Goal: Task Accomplishment & Management: Complete application form

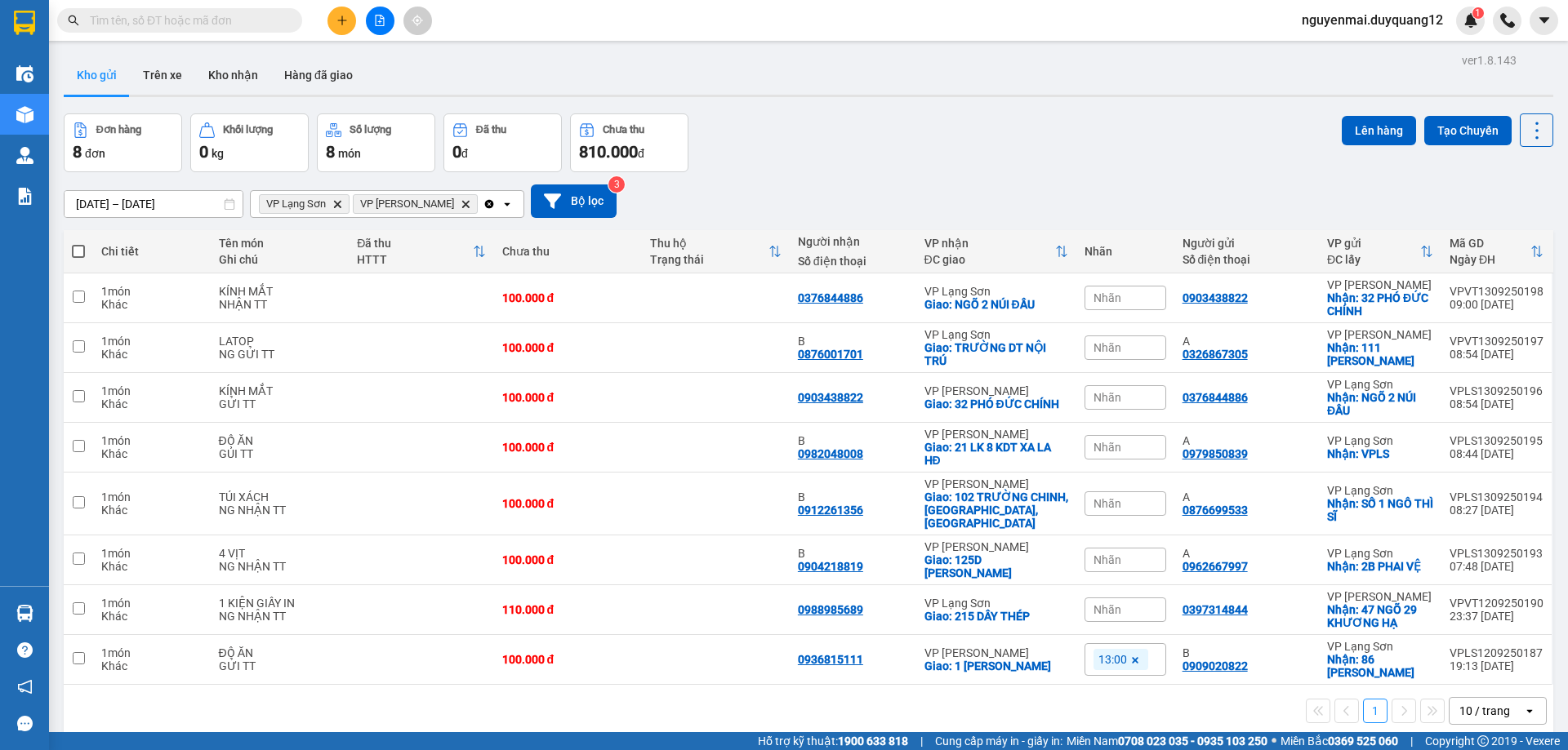
click at [337, 22] on icon "plus" at bounding box center [342, 21] width 12 height 12
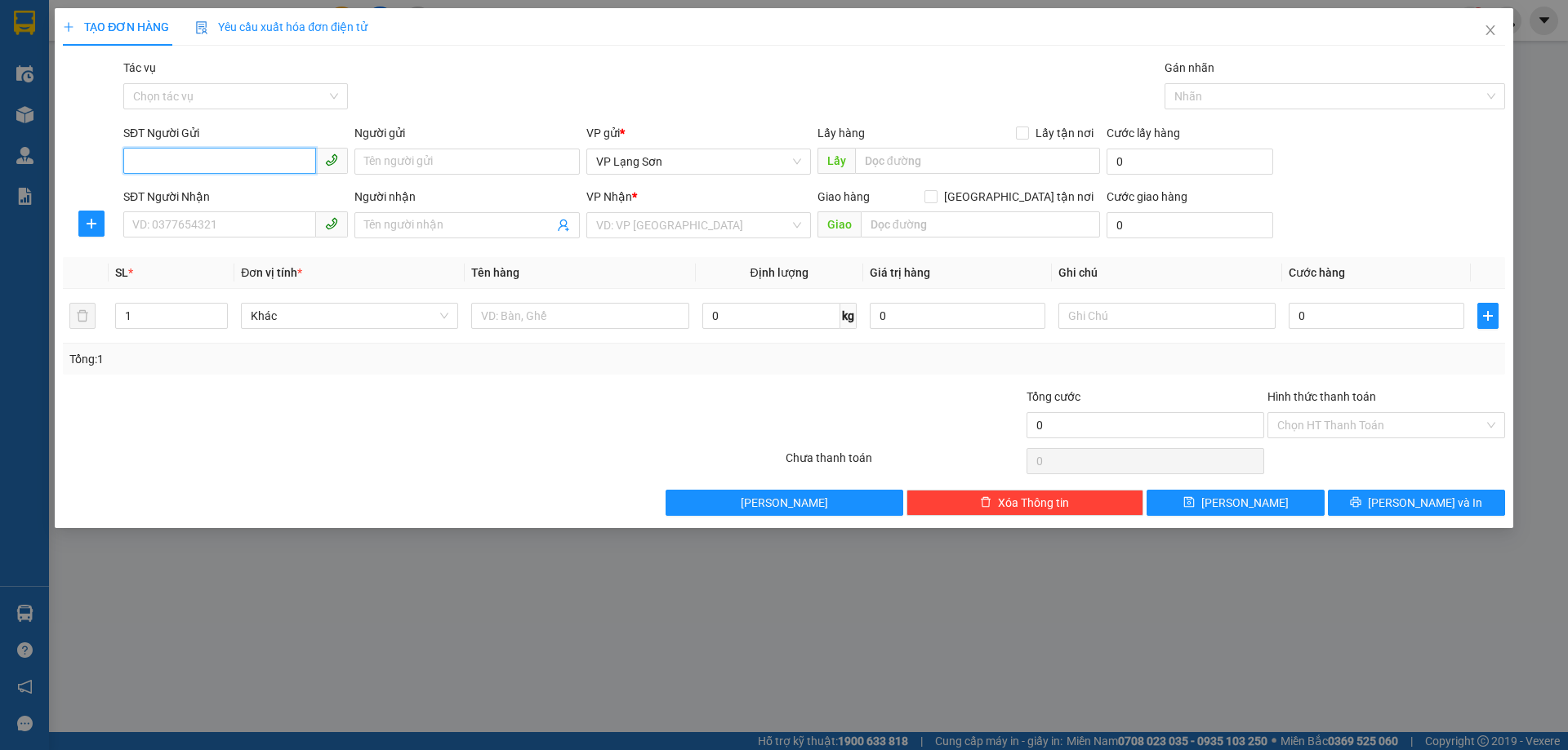
paste input "0865785986"
type input "0865785986"
click at [164, 193] on div "0865785986 - V" at bounding box center [236, 194] width 205 height 18
type input "V"
checkbox input "true"
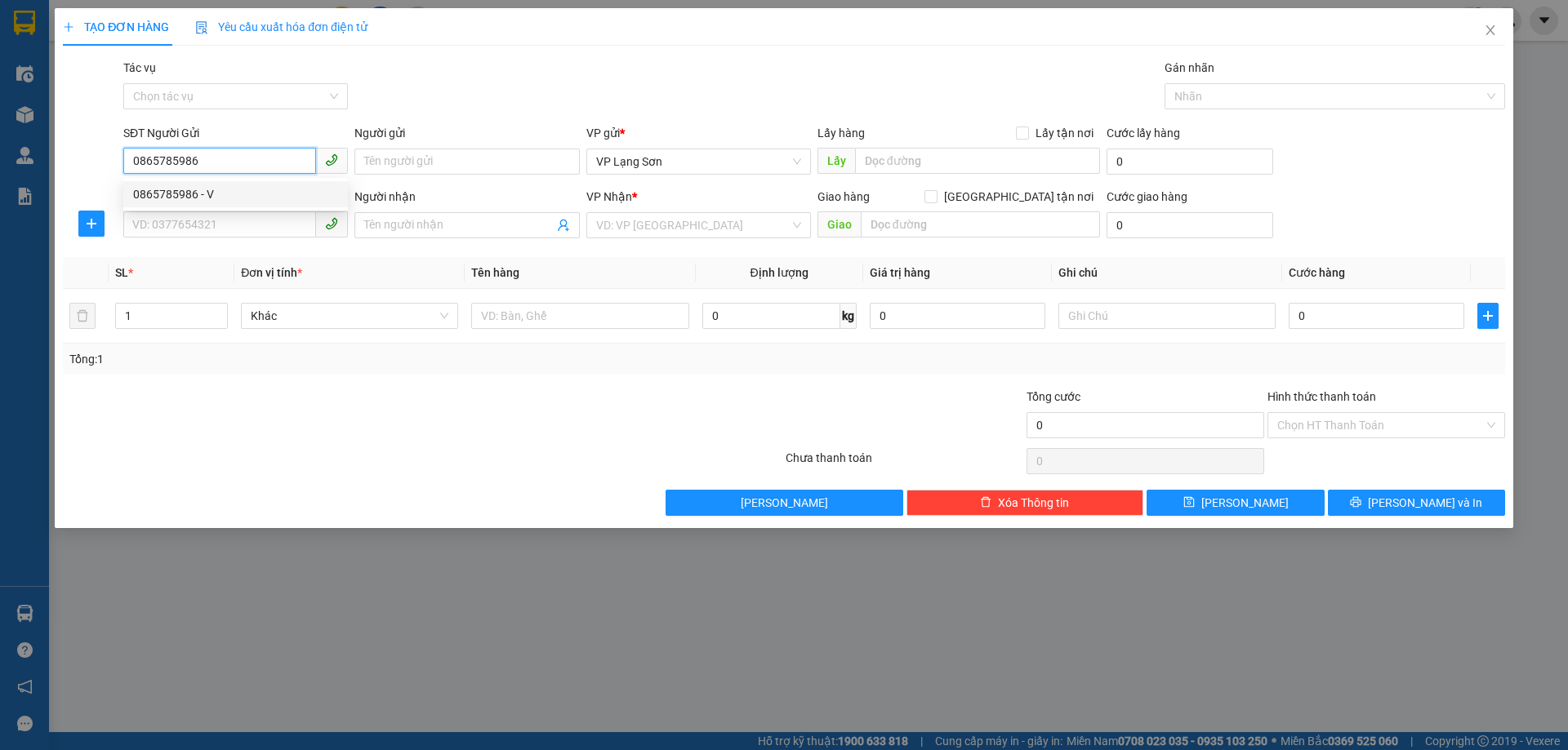
type input "VPLS"
click at [687, 160] on span "VP Lạng Sơn" at bounding box center [699, 162] width 205 height 25
type input "0865785986"
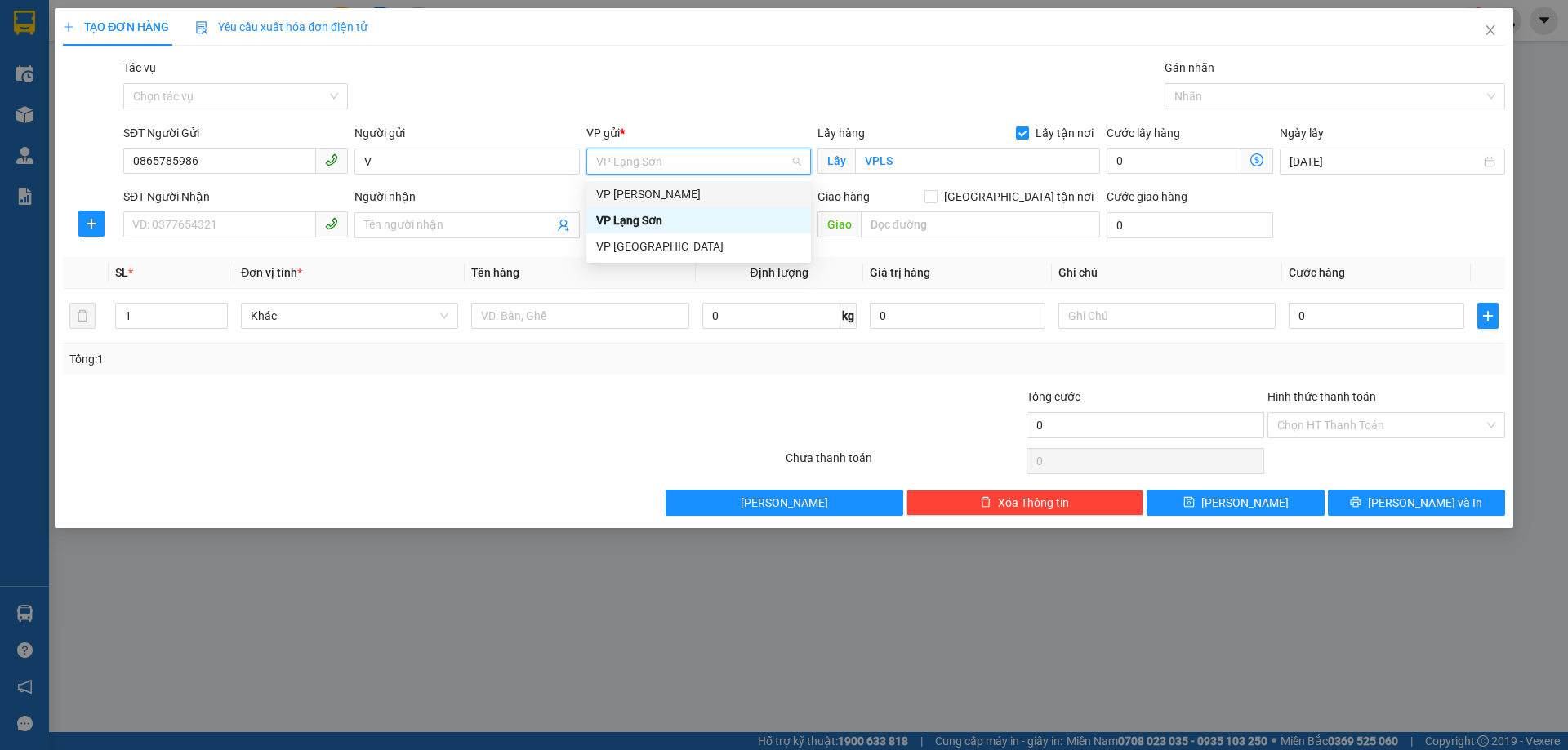
click at [650, 192] on div "VP [PERSON_NAME]" at bounding box center [699, 194] width 205 height 18
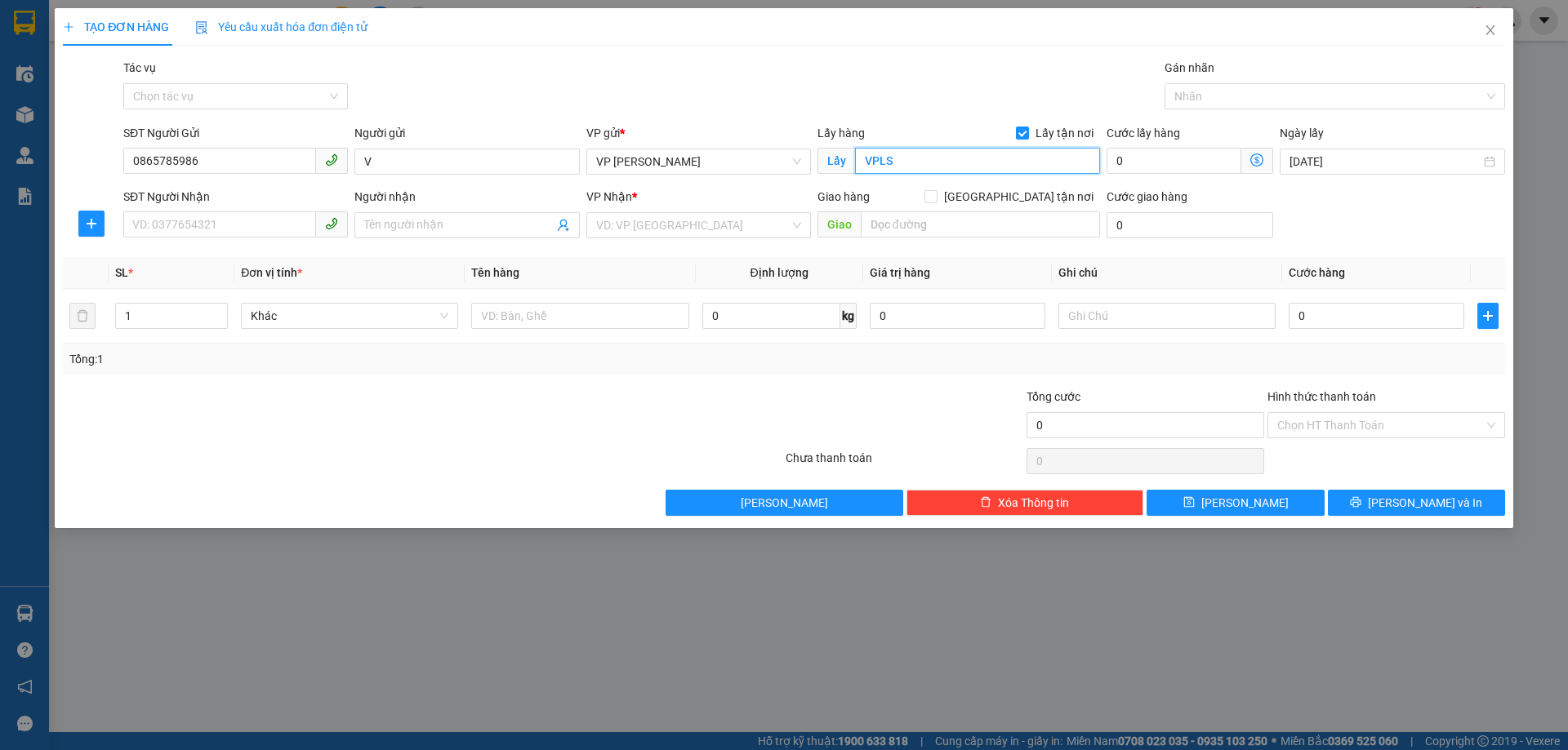
click at [940, 164] on input "VPLS" at bounding box center [977, 161] width 245 height 27
type input "59 NGÕ GIẾNG"
click at [204, 216] on input "SĐT Người Nhận" at bounding box center [220, 225] width 193 height 27
type input "0928228899"
click at [935, 197] on input "[GEOGRAPHIC_DATA] tận nơi" at bounding box center [930, 196] width 12 height 12
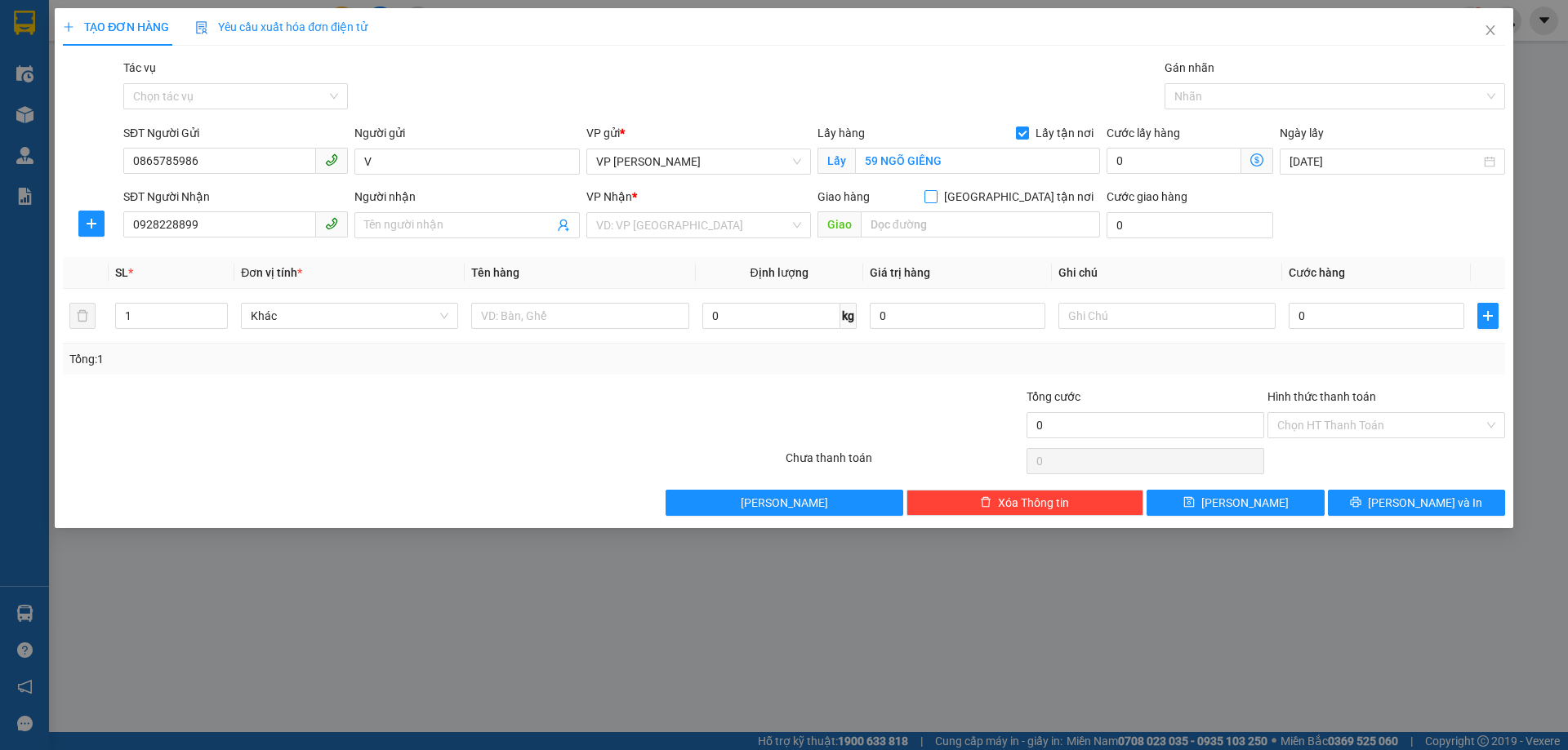
checkbox input "true"
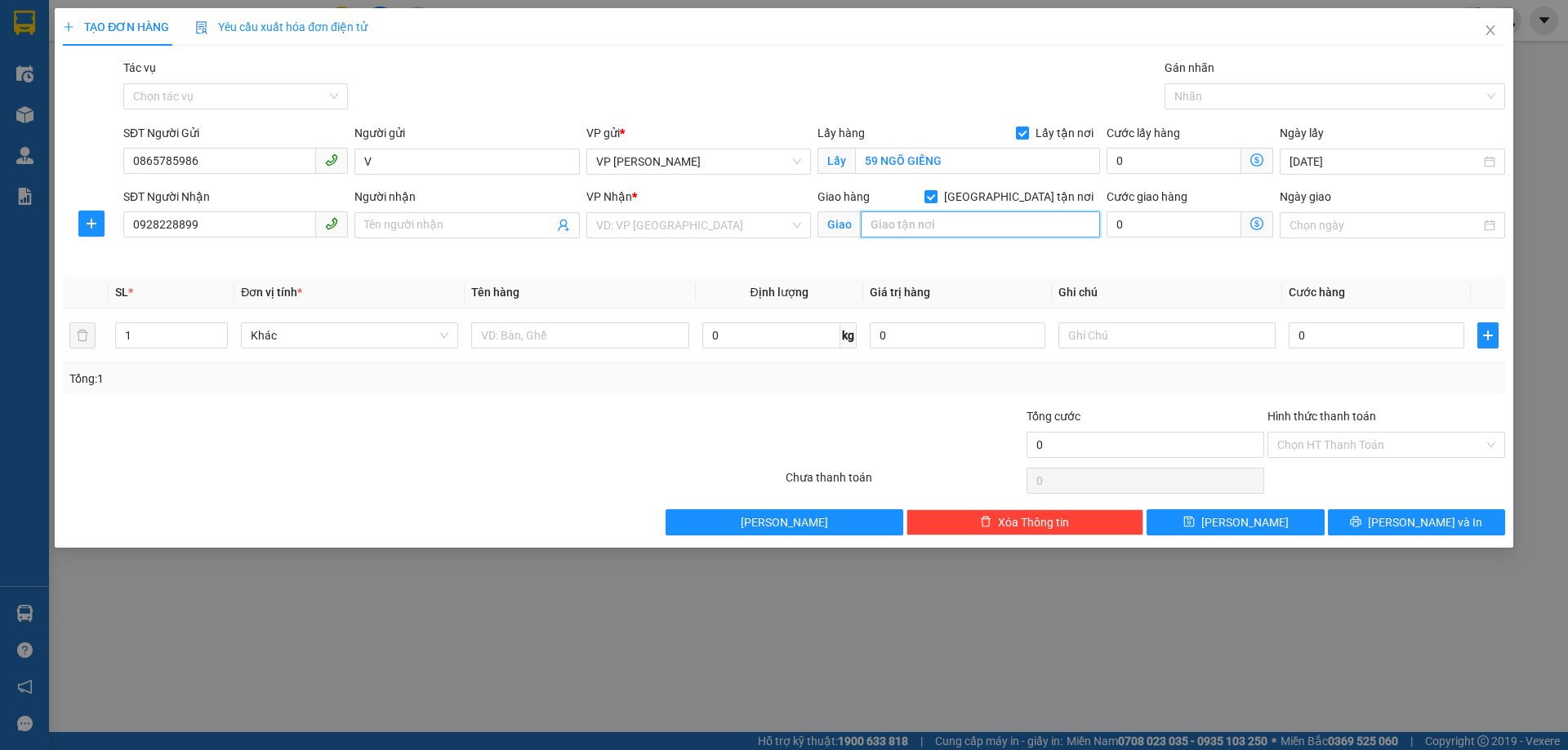
click at [907, 225] on input "text" at bounding box center [980, 225] width 239 height 27
click at [650, 228] on input "search" at bounding box center [693, 225] width 193 height 25
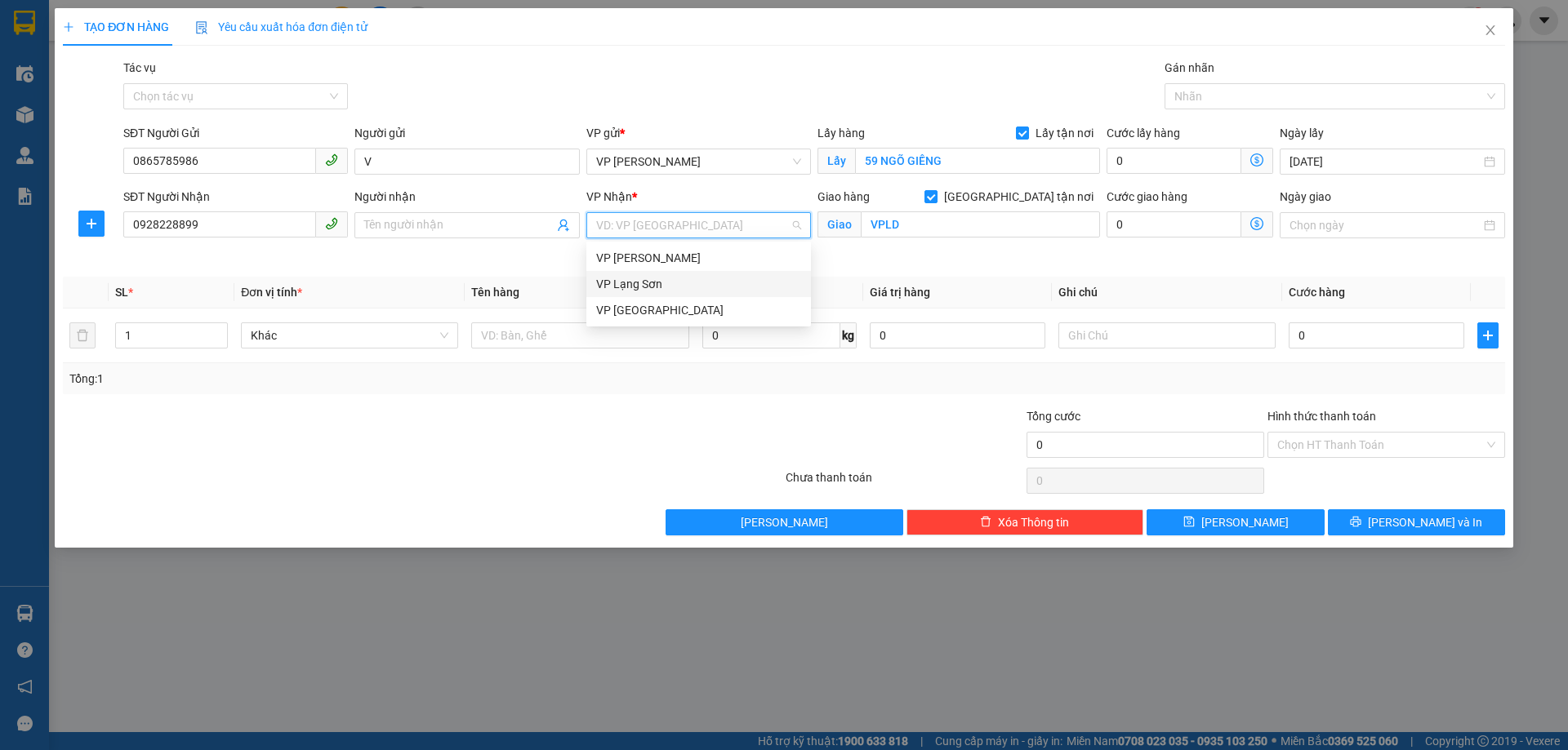
click at [634, 280] on div "VP Lạng Sơn" at bounding box center [699, 284] width 205 height 18
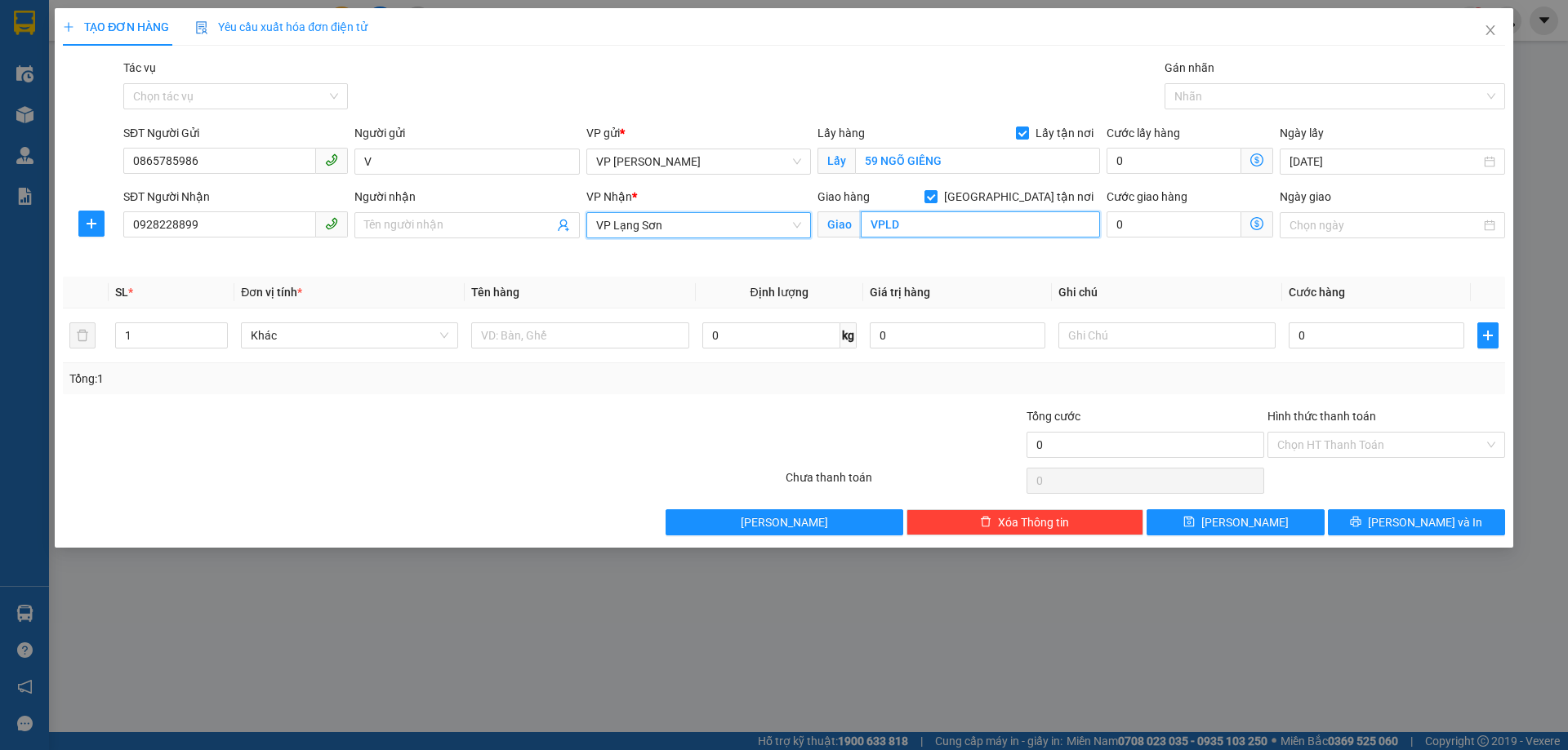
click at [929, 229] on input "VPLD" at bounding box center [980, 225] width 239 height 27
type input "VPLS"
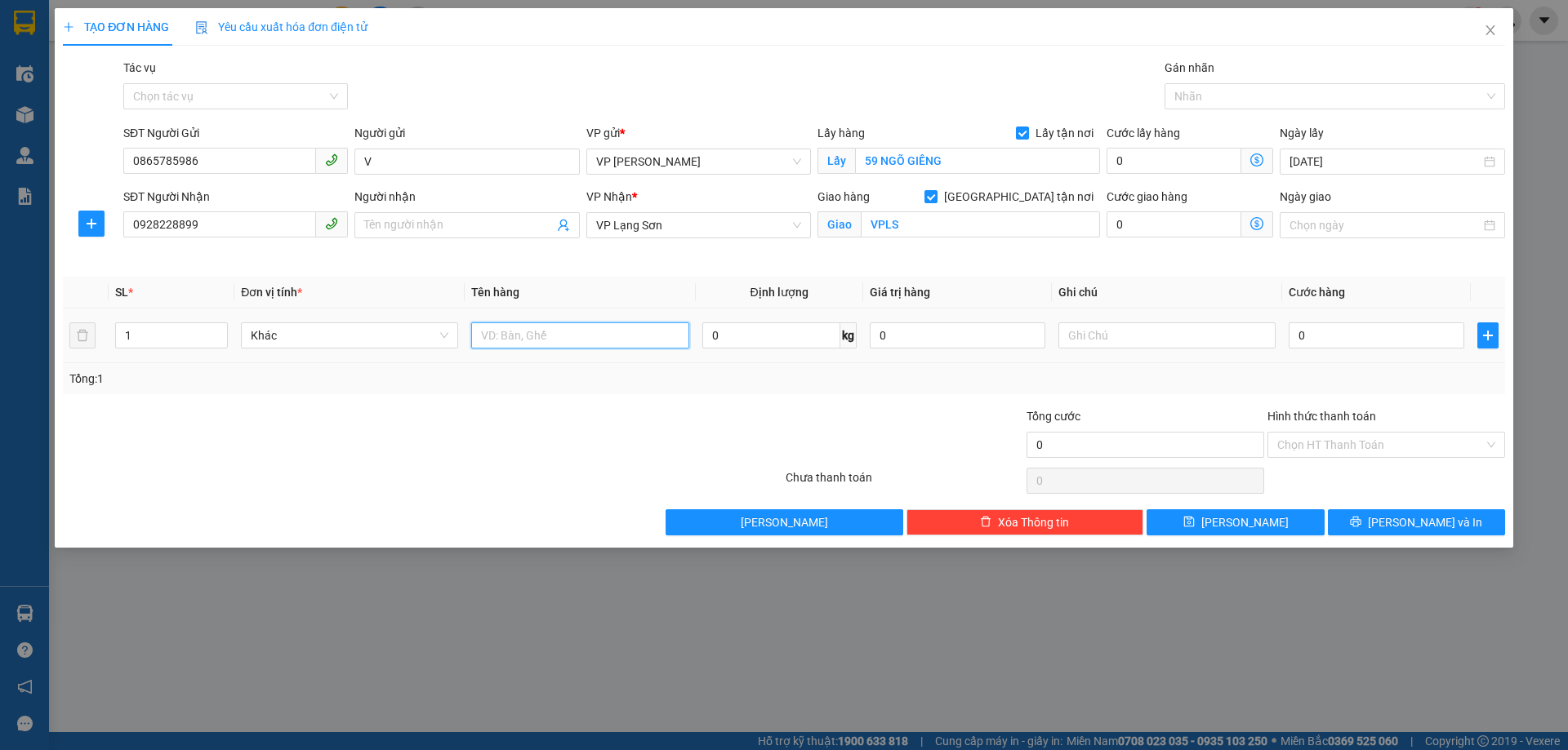
click at [537, 341] on input "text" at bounding box center [579, 335] width 217 height 27
type input "DẤU"
click at [1387, 342] on input "0" at bounding box center [1376, 335] width 175 height 27
type input "1"
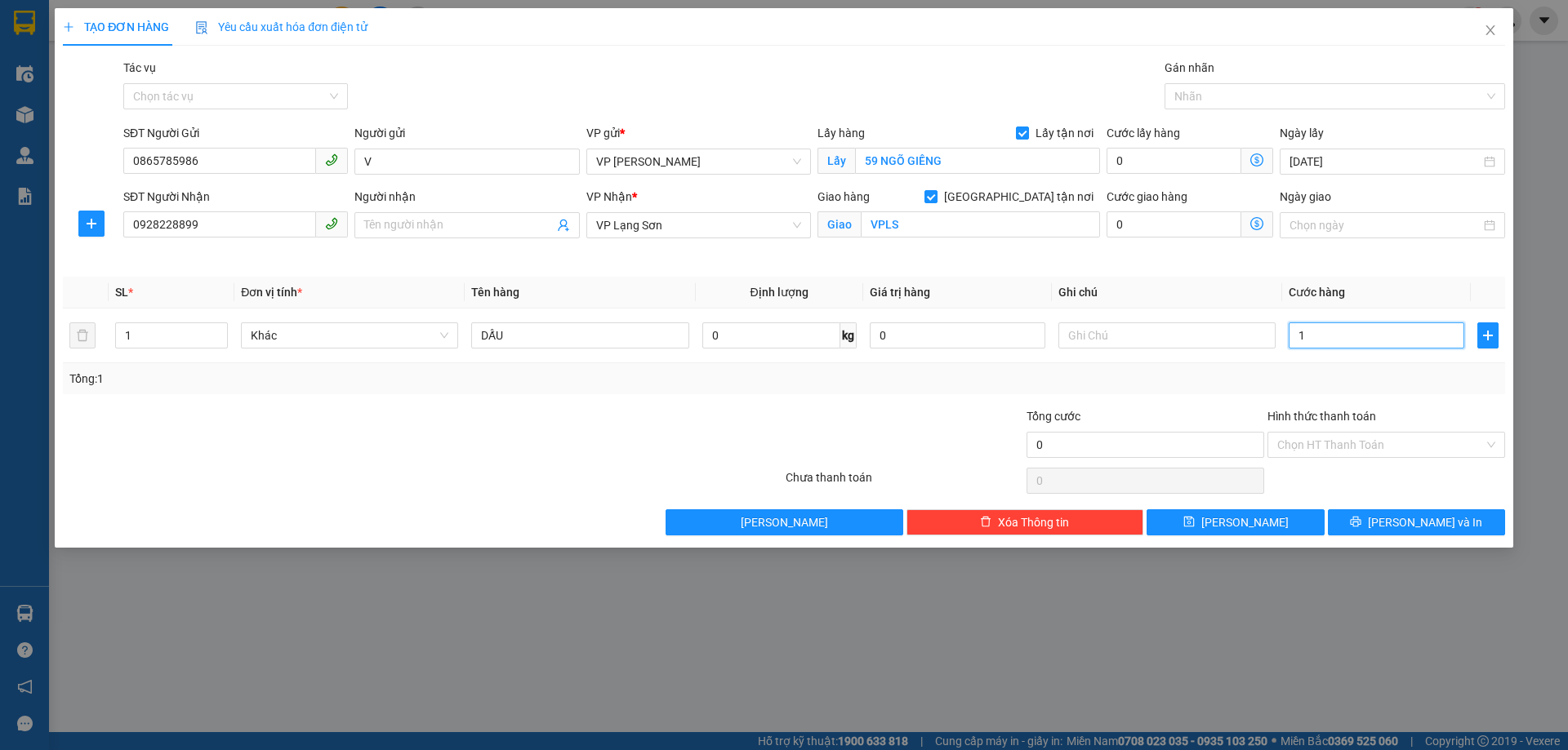
type input "1"
type input "10"
type input "100"
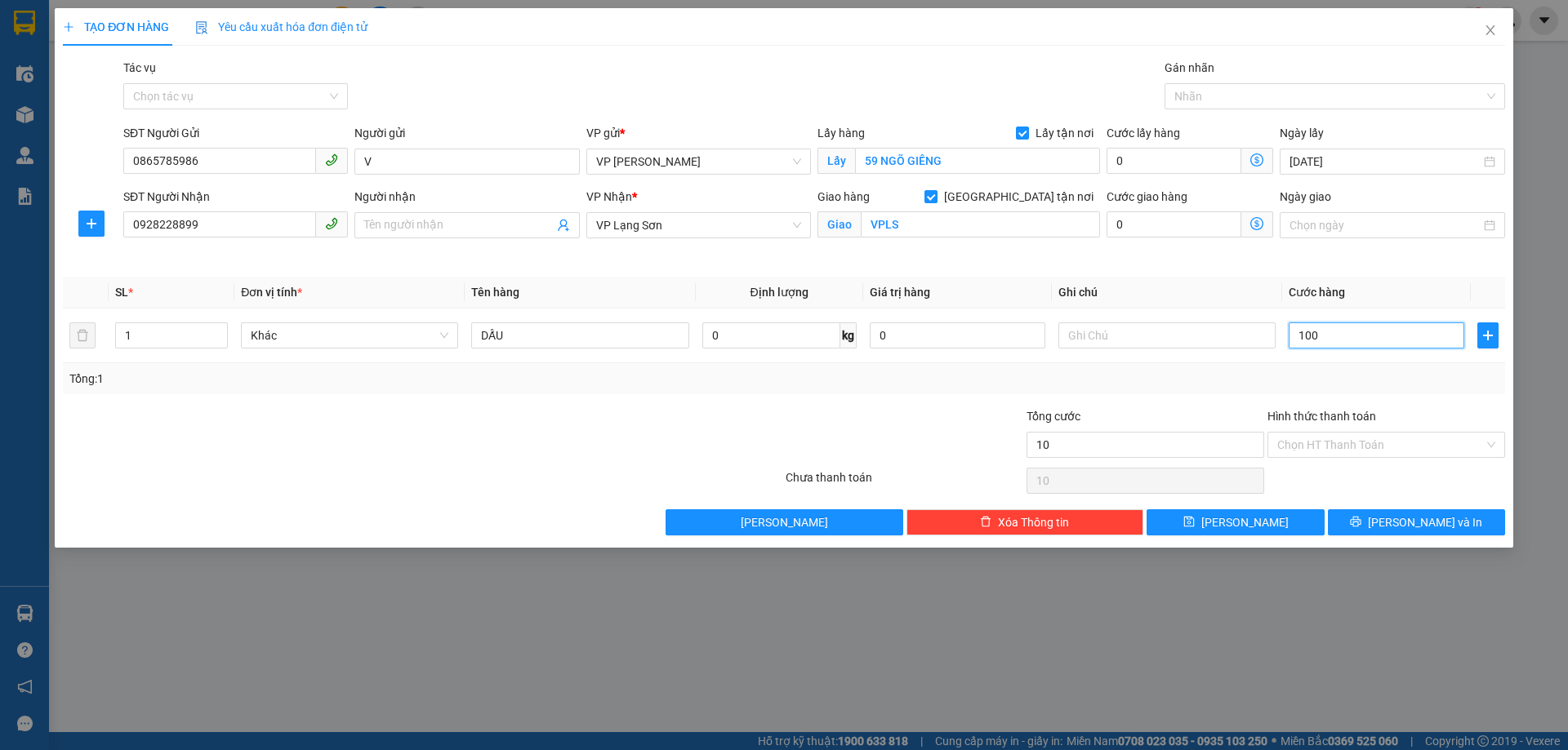
type input "100"
type input "100.000"
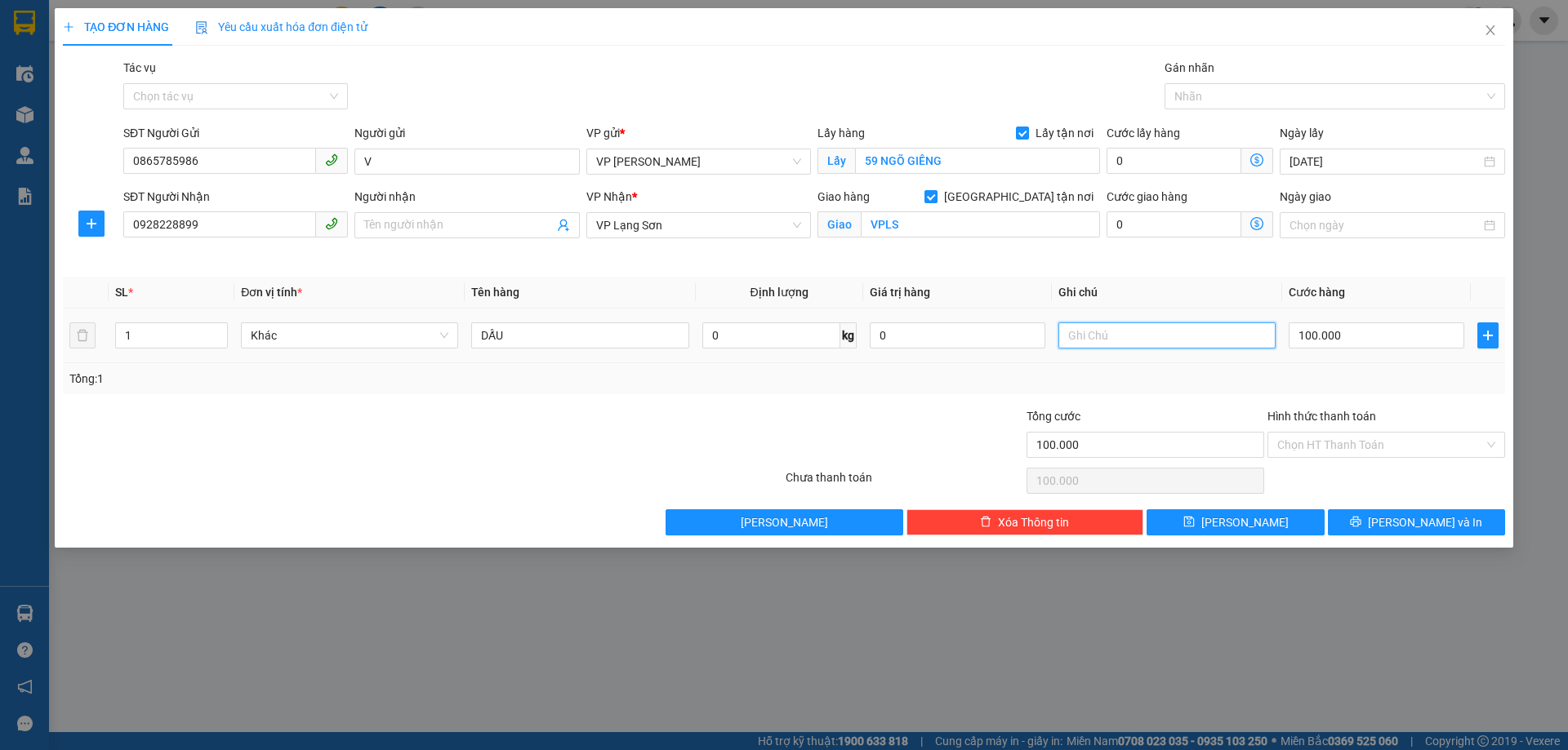
click at [1088, 344] on input "text" at bounding box center [1167, 335] width 217 height 27
type input "NHẬN TT"
click at [1240, 526] on span "[PERSON_NAME]" at bounding box center [1245, 522] width 88 height 18
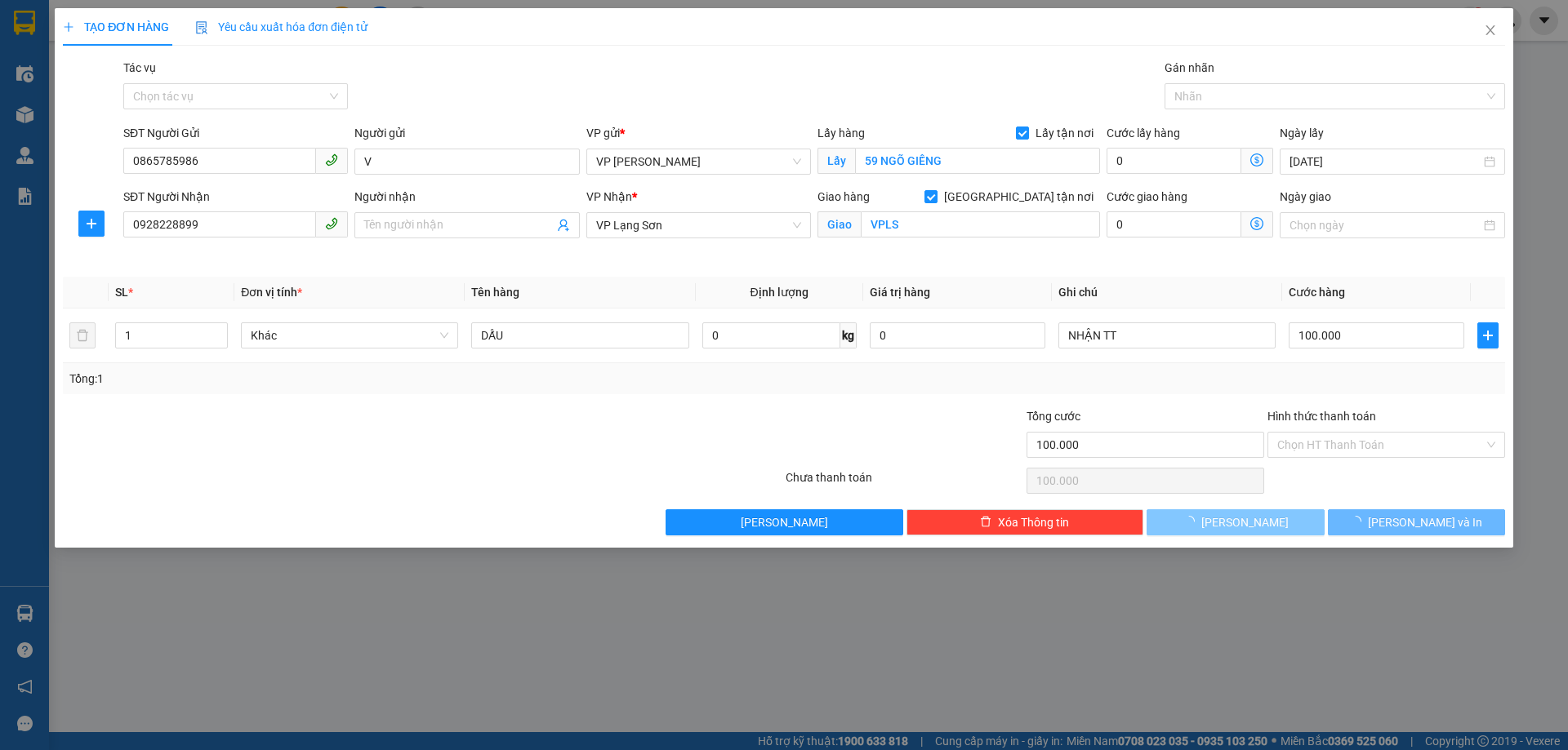
checkbox input "false"
type input "0"
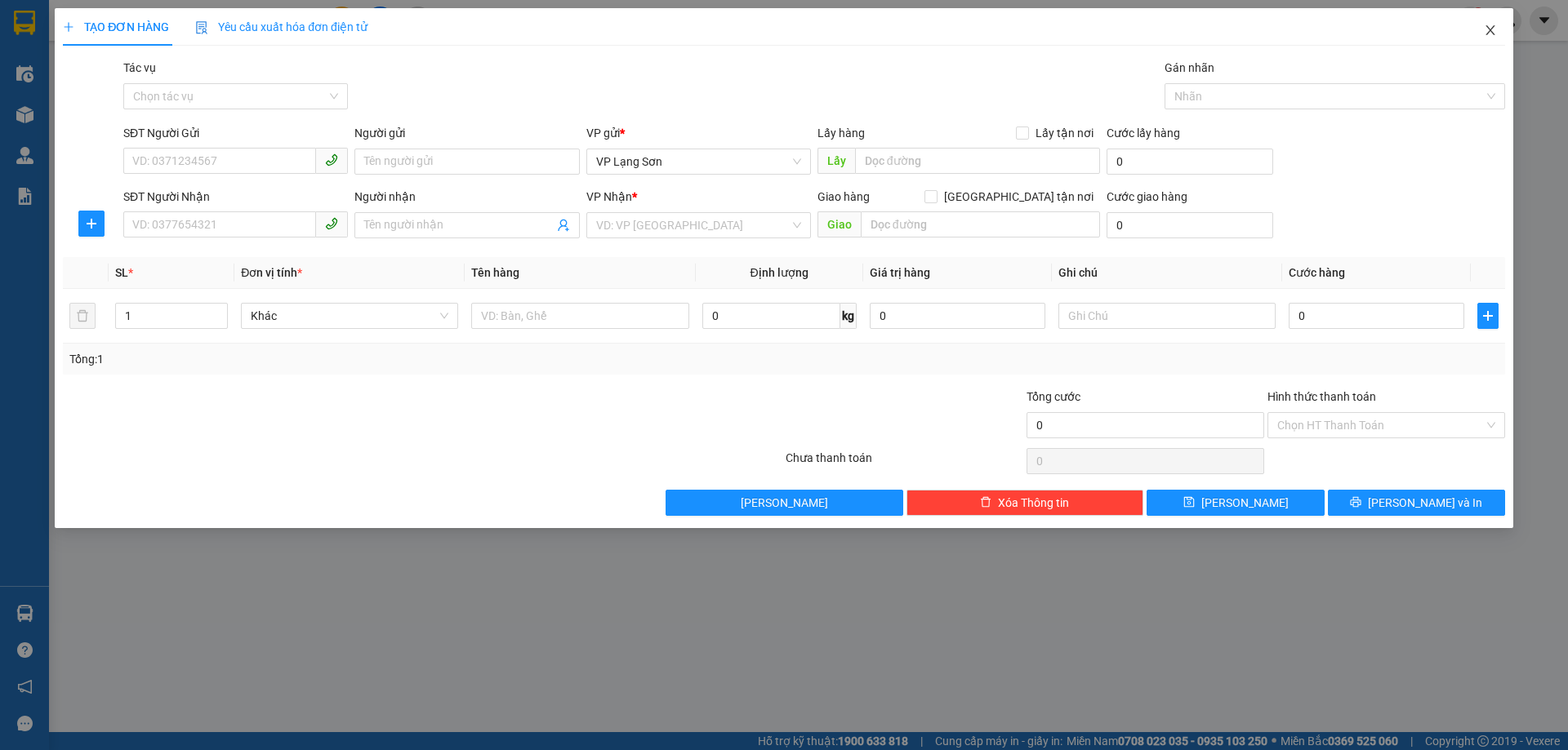
click at [1488, 29] on icon "close" at bounding box center [1489, 31] width 9 height 10
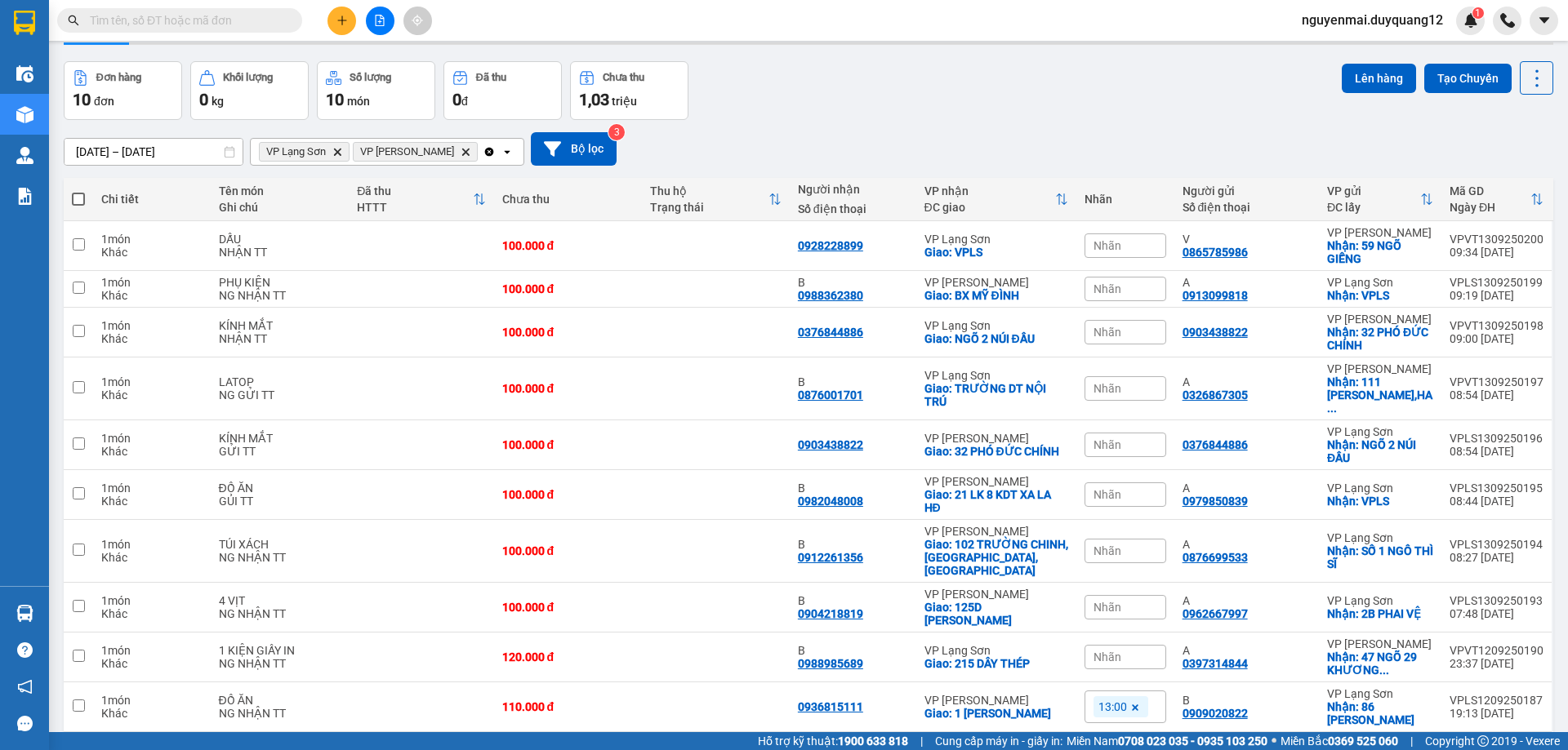
scroll to position [80, 0]
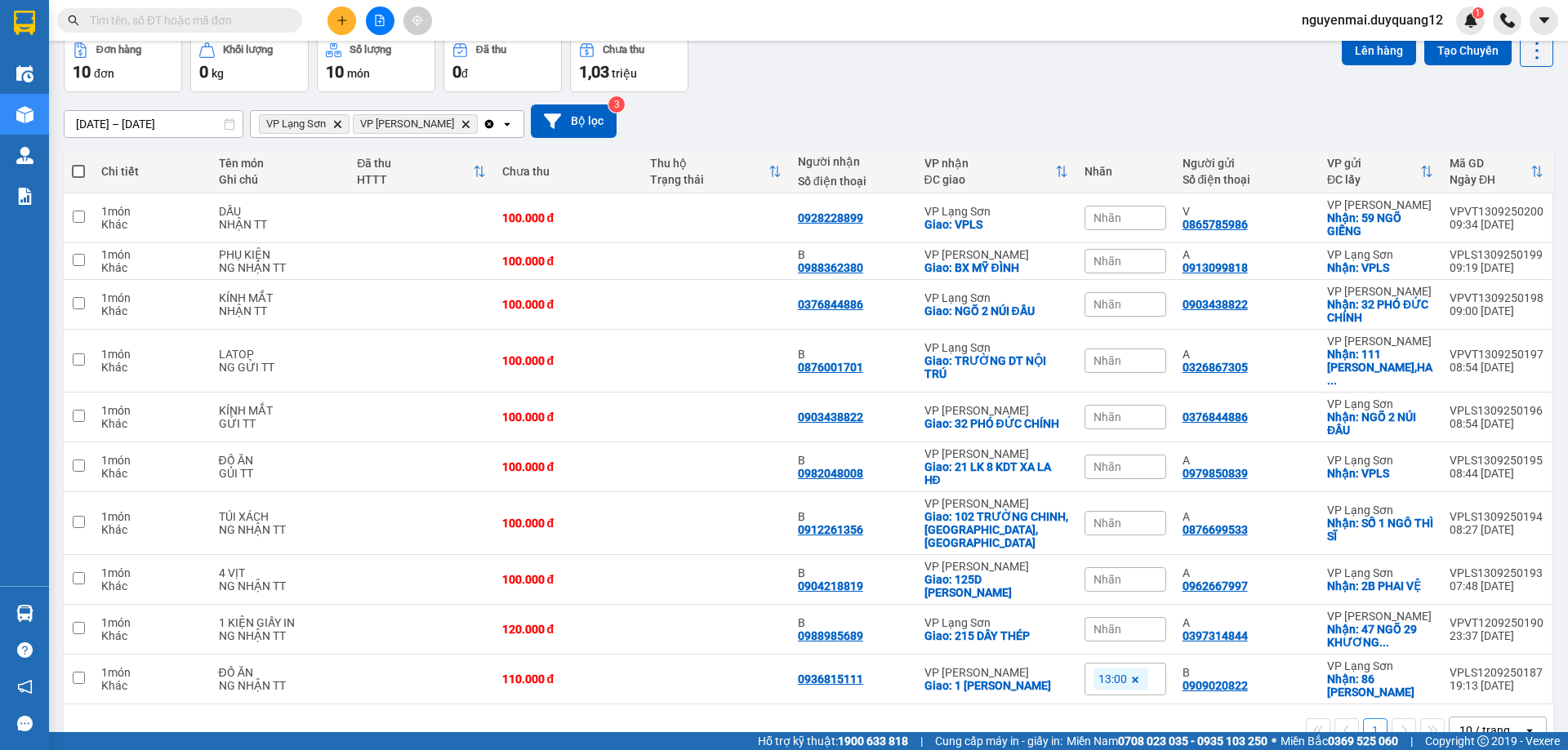
click at [1116, 405] on div "Nhãn" at bounding box center [1125, 417] width 82 height 25
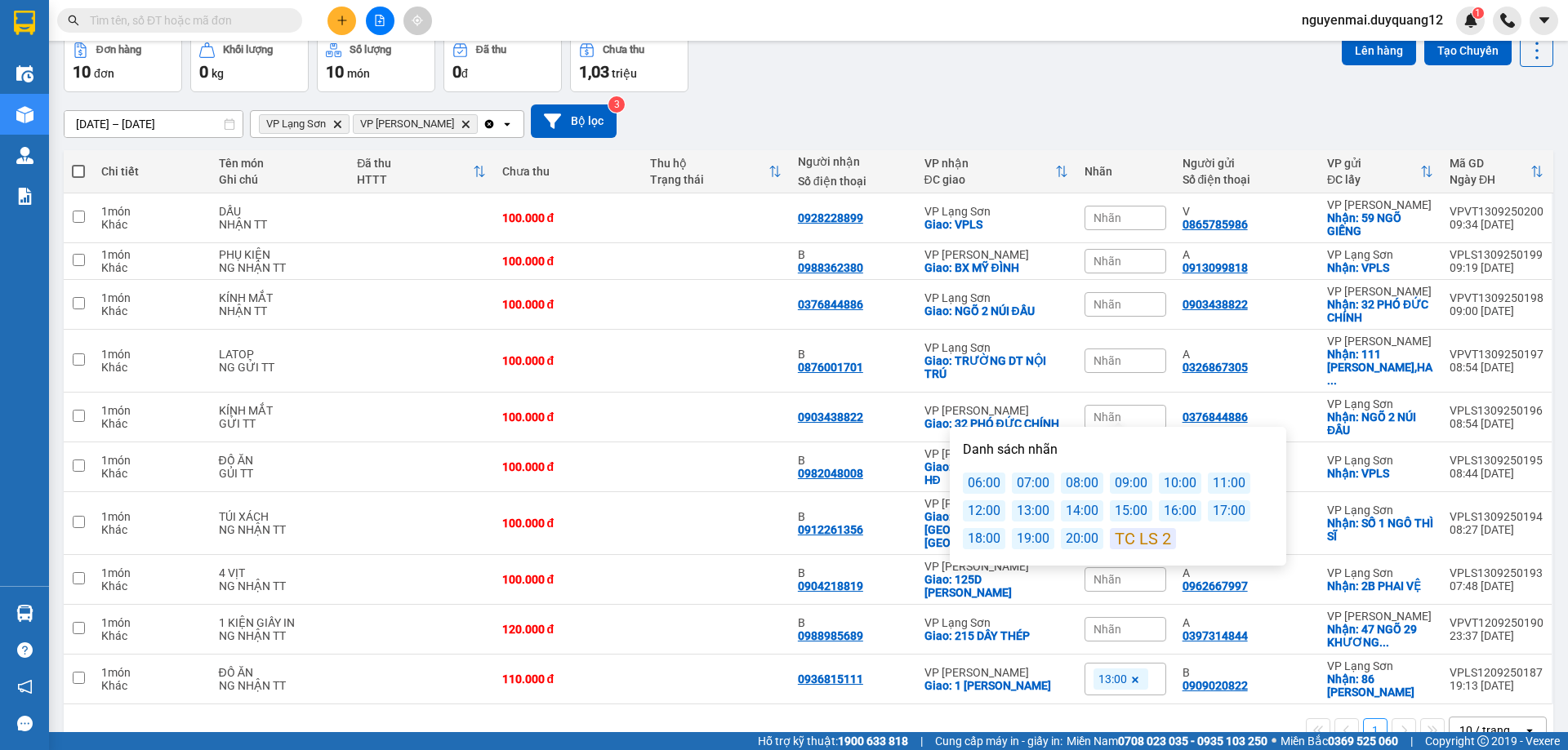
click at [1172, 484] on div "10:00" at bounding box center [1180, 484] width 42 height 22
click at [1088, 90] on div "Đơn hàng 10 đơn Khối lượng 0 kg Số lượng 10 món Đã thu 0 đ Chưa thu 1,03 triệu …" at bounding box center [808, 63] width 1489 height 59
